Goal: Information Seeking & Learning: Learn about a topic

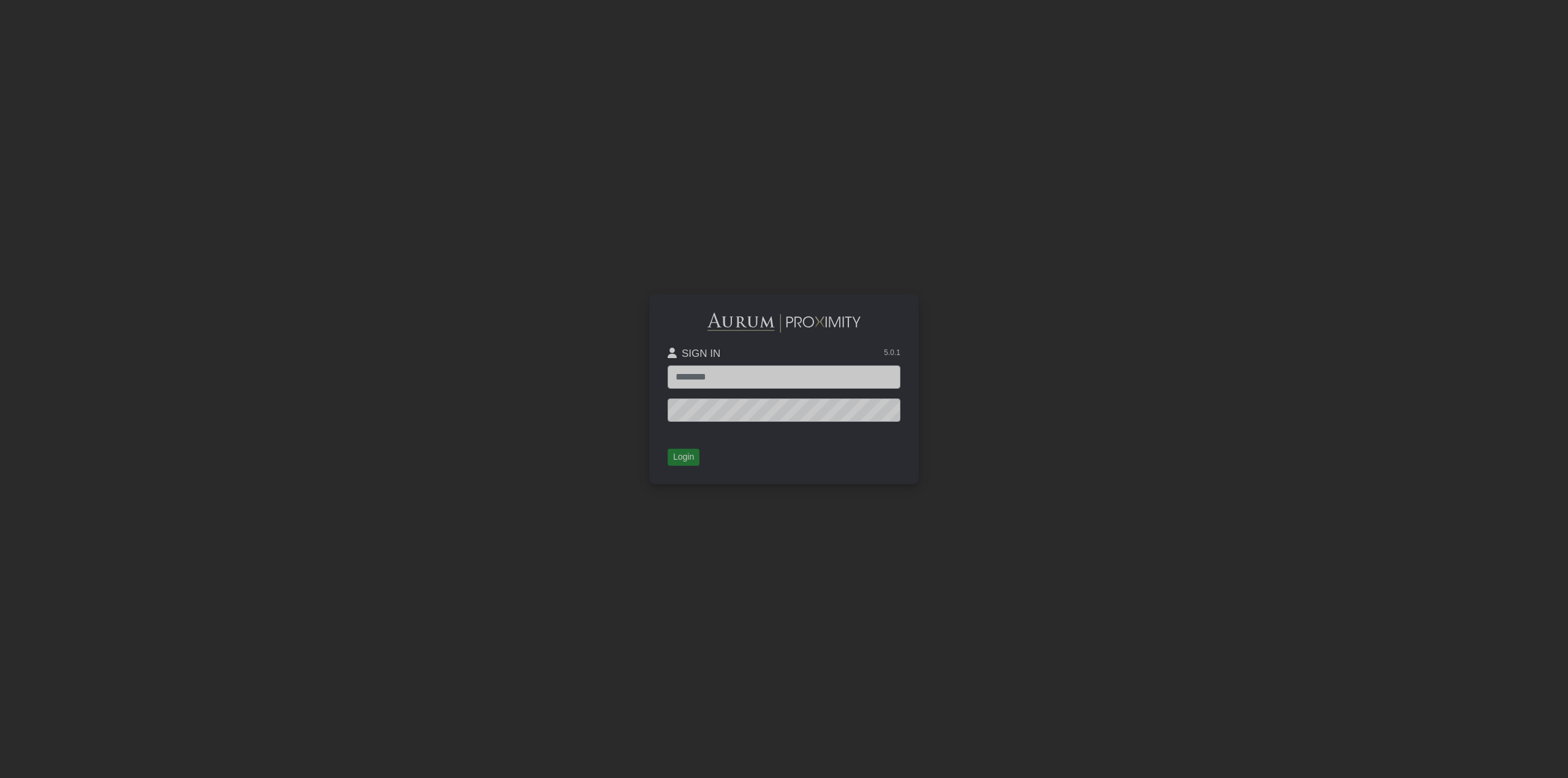
type input "**********"
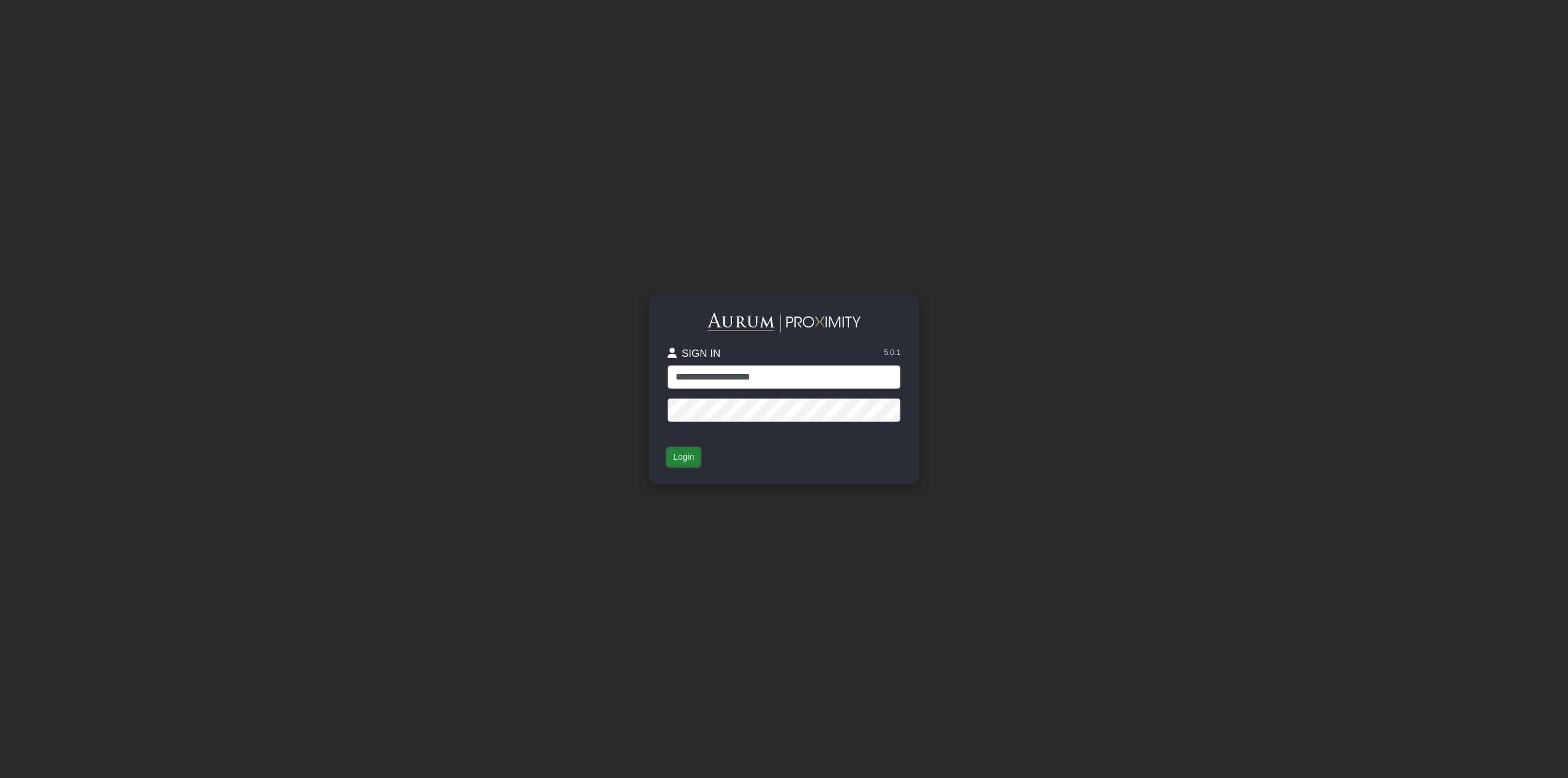
click at [678, 458] on button "Login" at bounding box center [684, 458] width 32 height 17
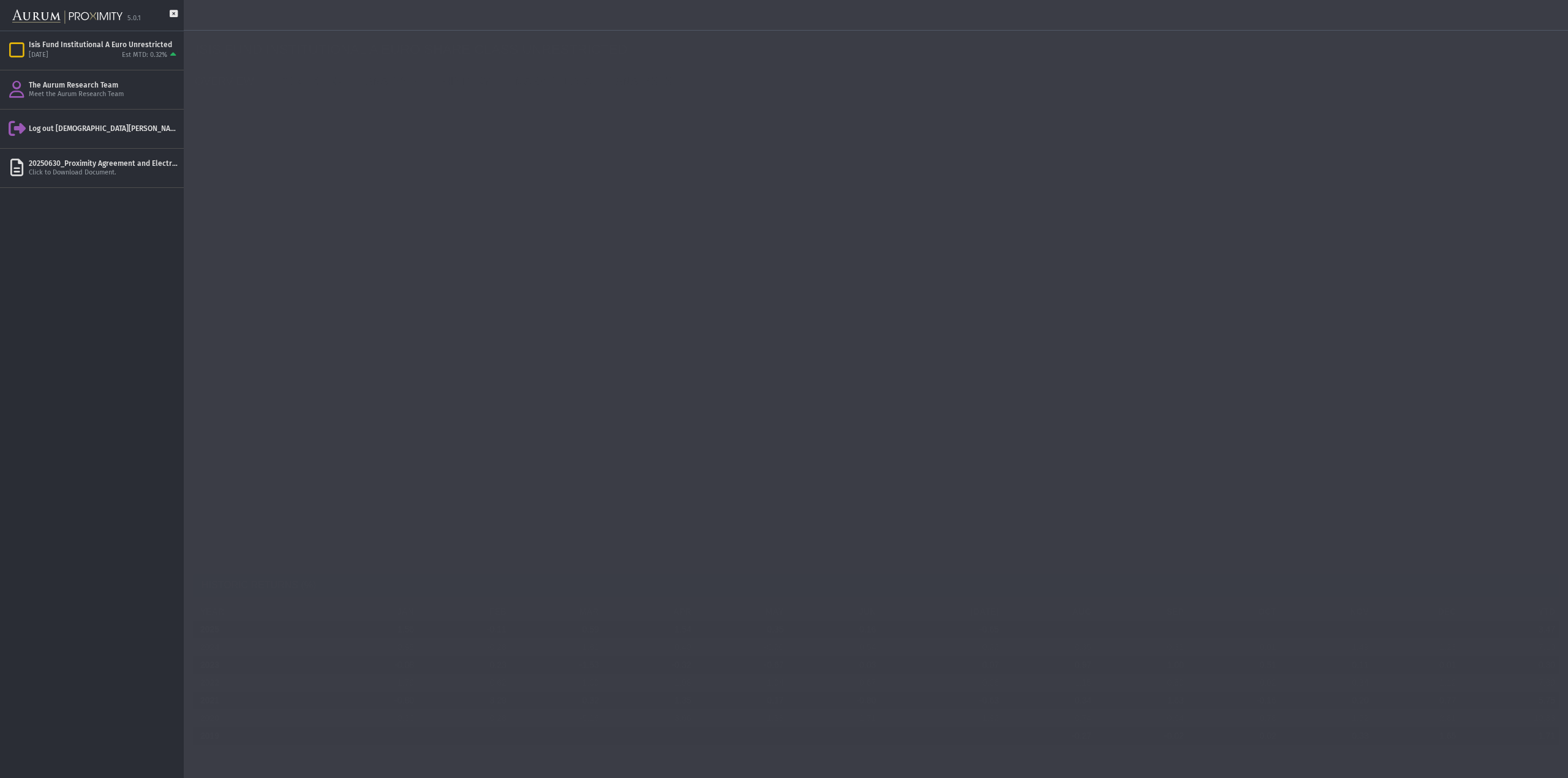
drag, startPoint x: 307, startPoint y: 202, endPoint x: 44, endPoint y: 284, distance: 275.5
click at [307, 202] on div "€143.15 NAV PER SHARE" at bounding box center [252, 201] width 110 height 44
click at [298, 85] on link "PORTFOLIO" at bounding box center [312, 81] width 88 height 25
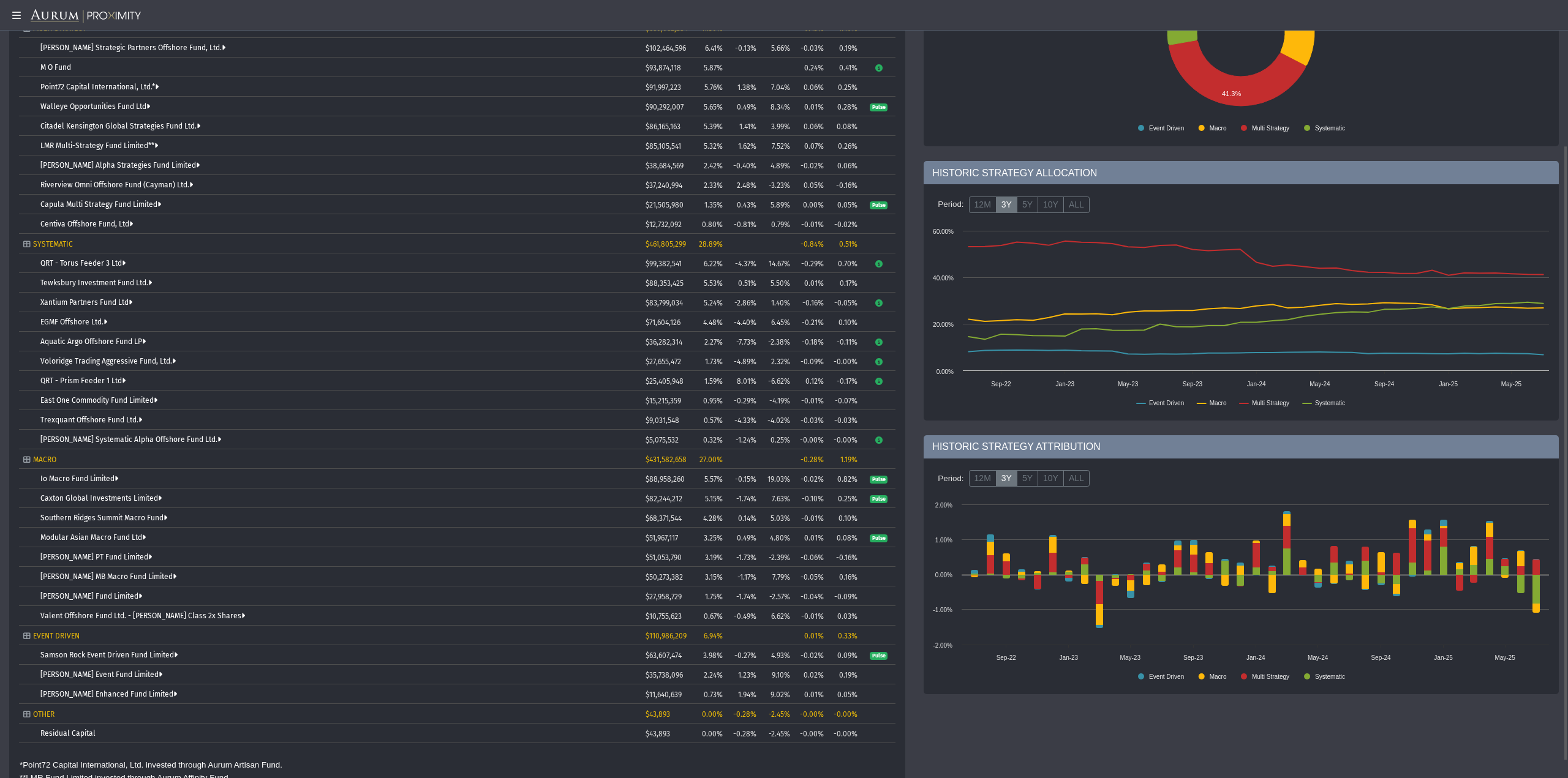
scroll to position [205, 0]
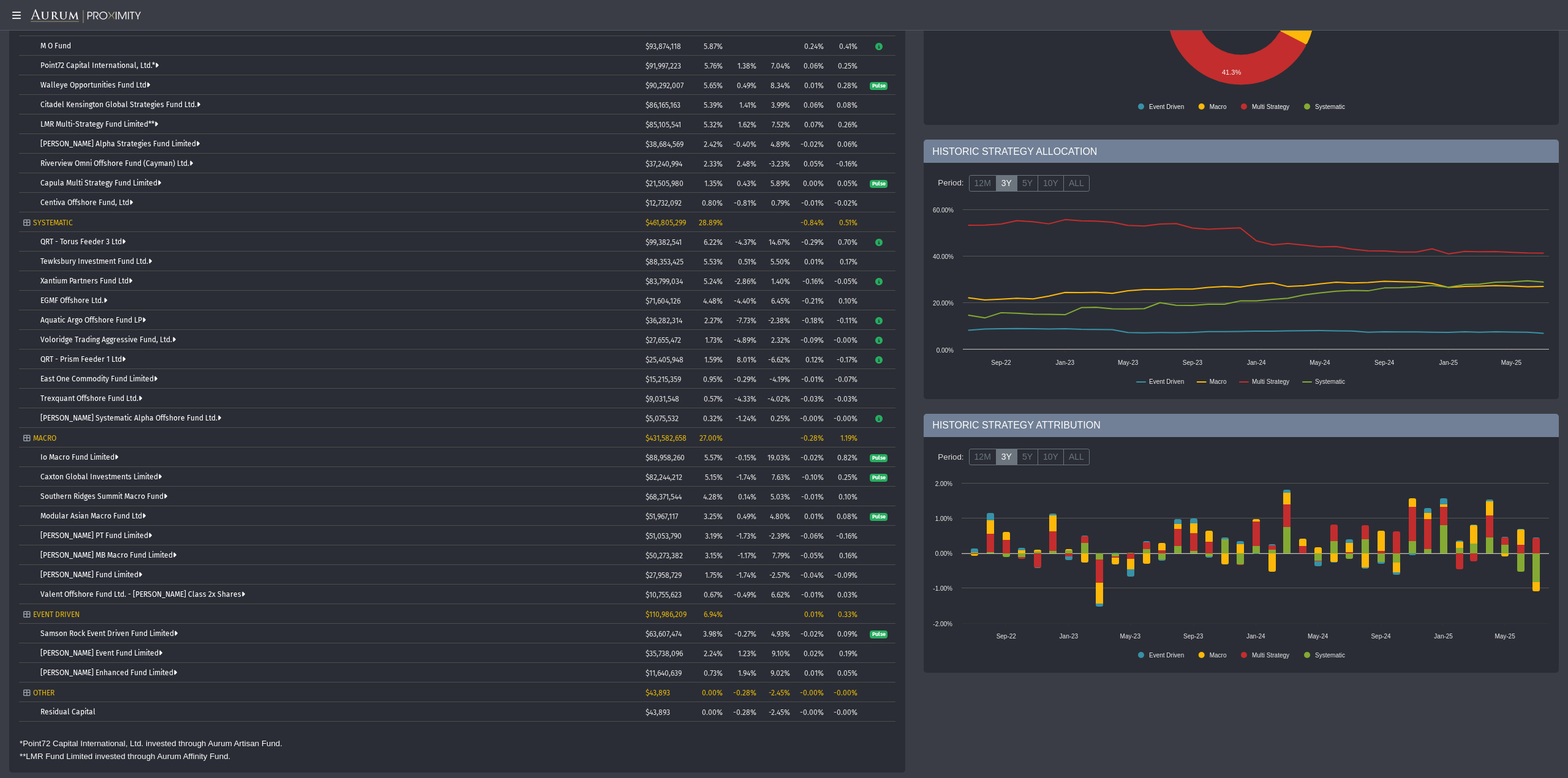
click at [103, 641] on td "Samson Rock Event Driven Fund Limited" at bounding box center [330, 633] width 622 height 19
click at [109, 635] on link "Samson Rock Event Driven Fund Limited" at bounding box center [109, 633] width 137 height 9
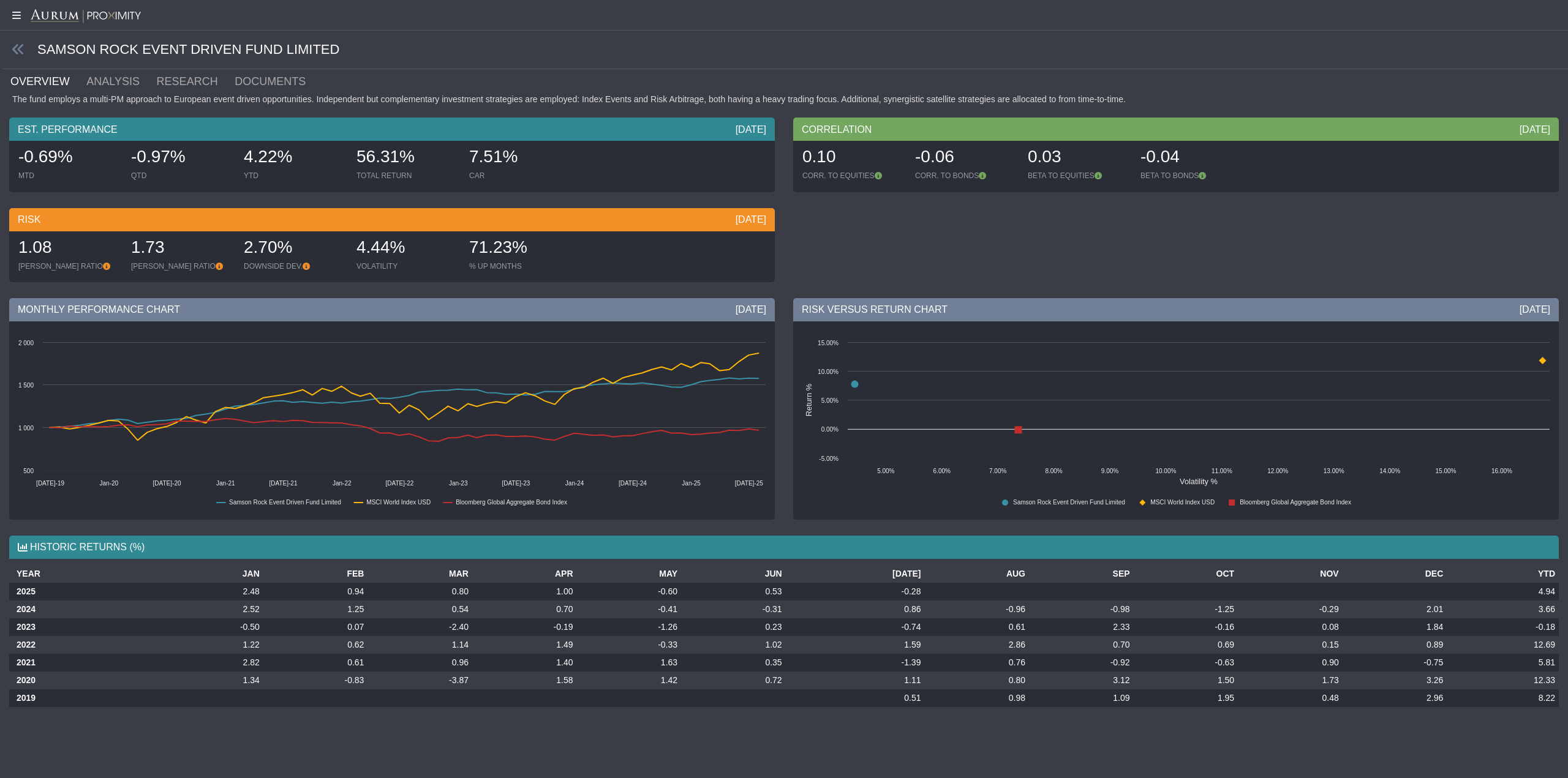
click at [23, 58] on div "SAMSON ROCK EVENT DRIVEN FUND LIMITED" at bounding box center [785, 50] width 1565 height 39
click at [20, 55] on icon at bounding box center [18, 50] width 13 height 13
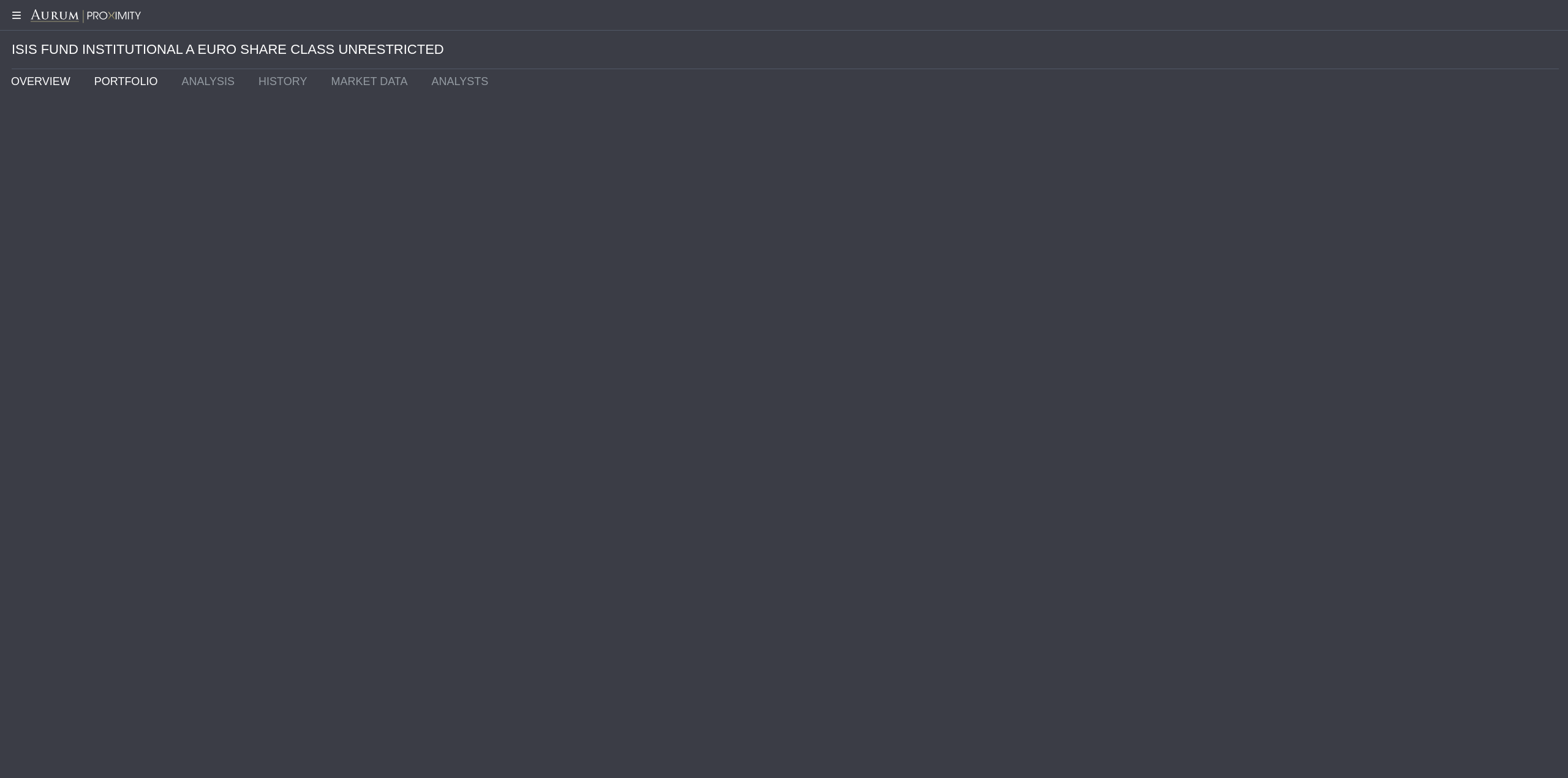
click at [63, 78] on link "OVERVIEW" at bounding box center [44, 81] width 83 height 25
